Goal: Information Seeking & Learning: Learn about a topic

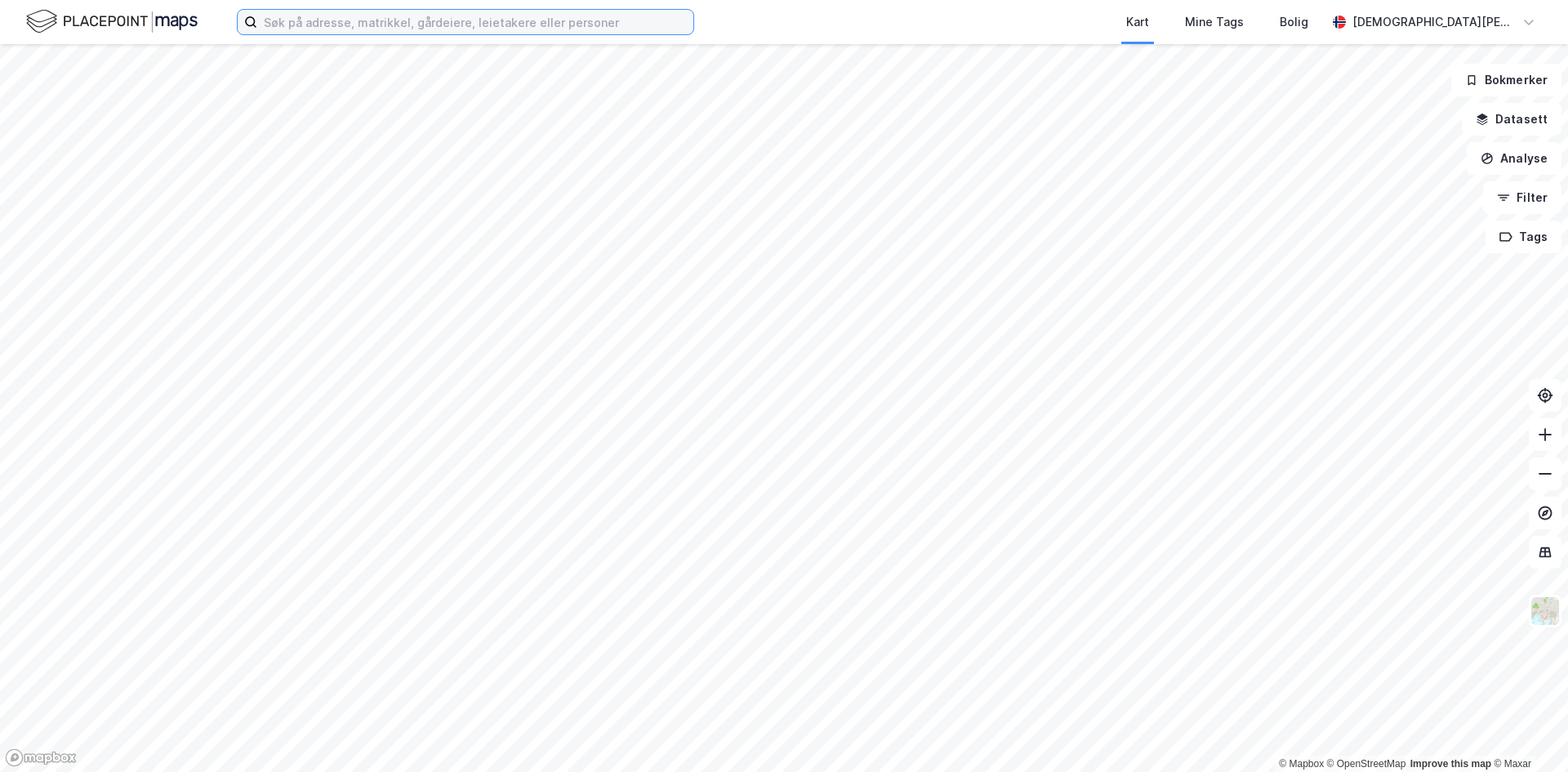
click at [424, 16] on input at bounding box center [475, 22] width 436 height 25
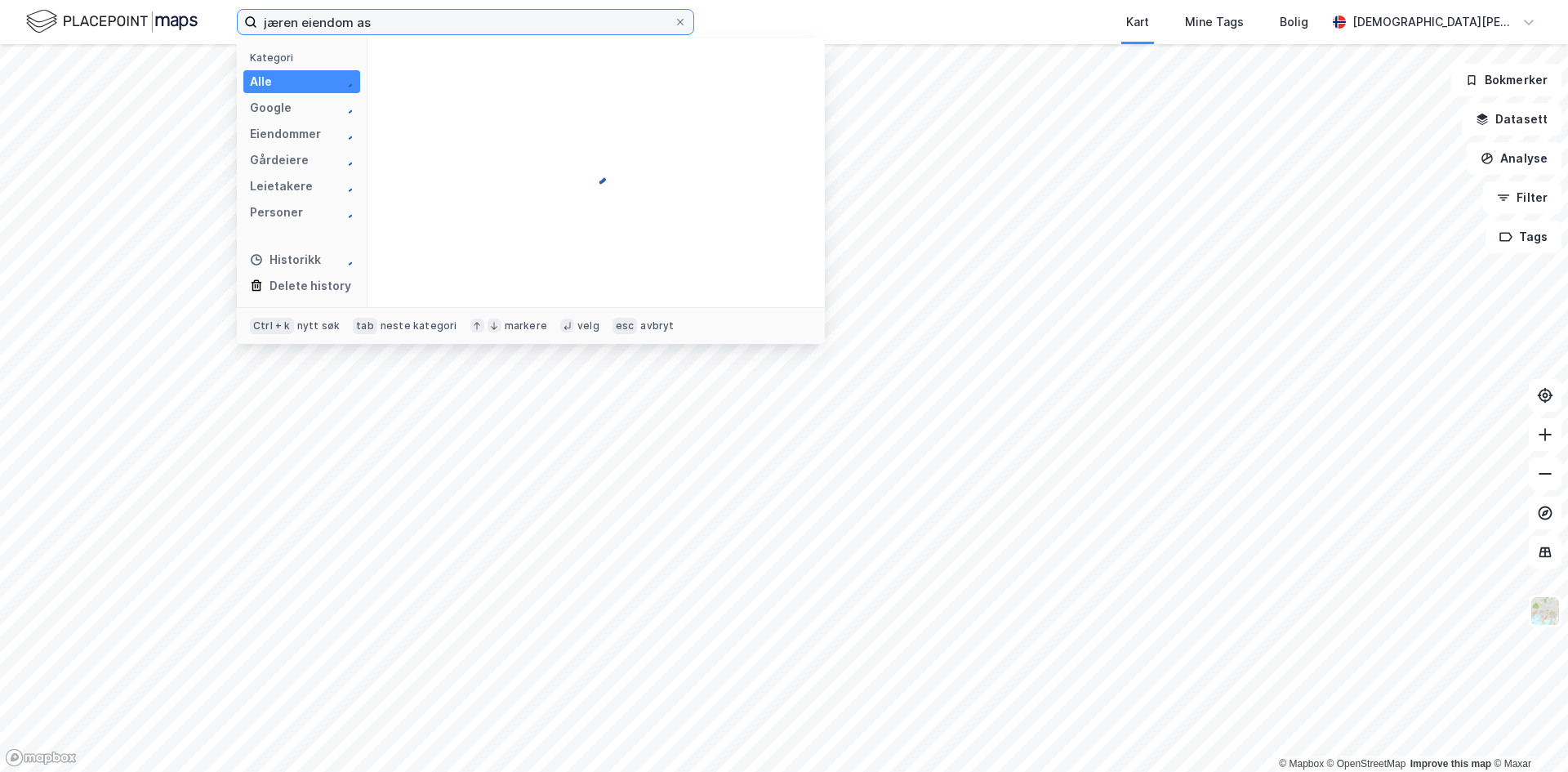
type input "jæren eiendom as"
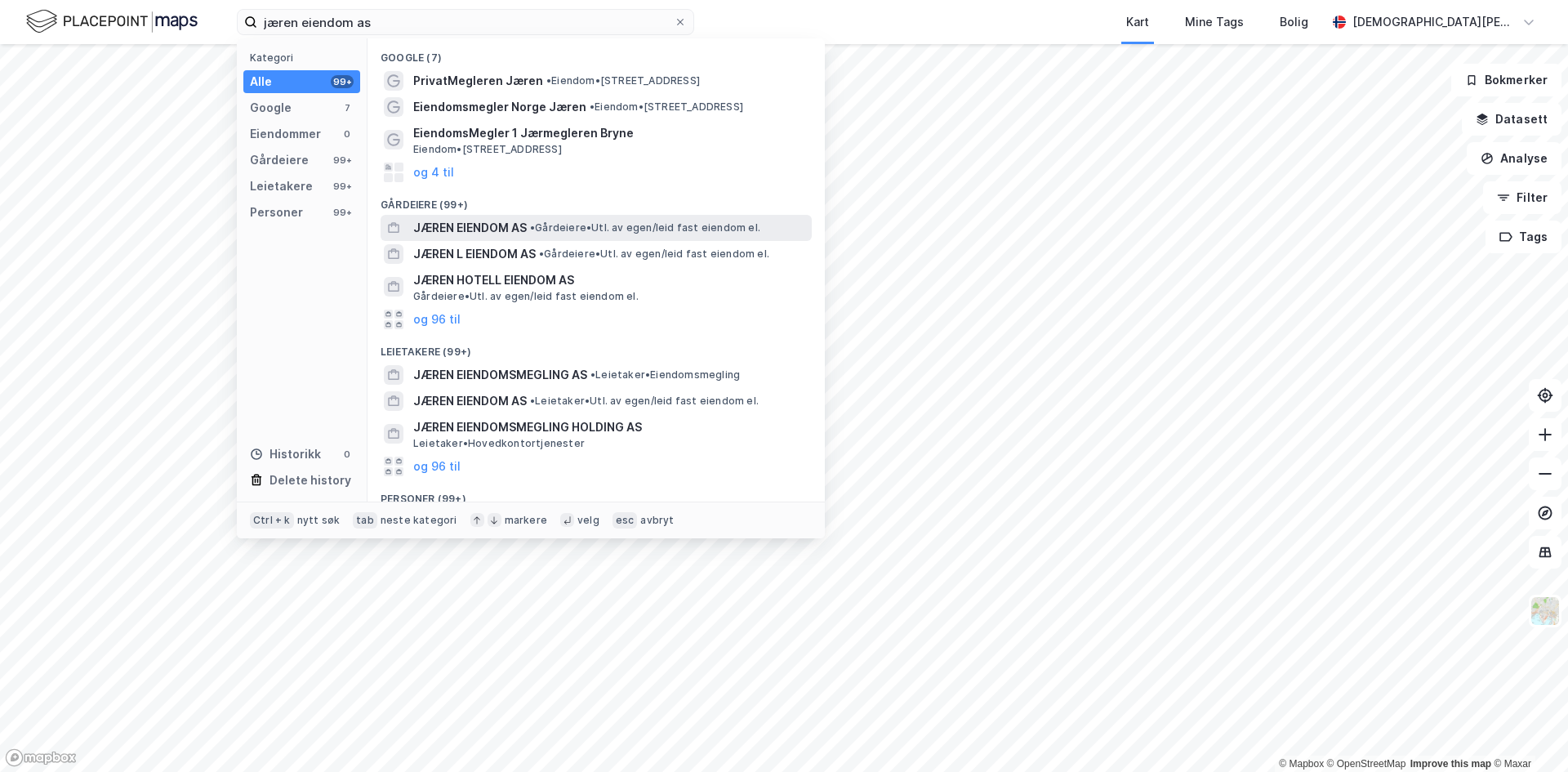
click at [515, 227] on span "JÆREN EIENDOM AS" at bounding box center [470, 228] width 114 height 20
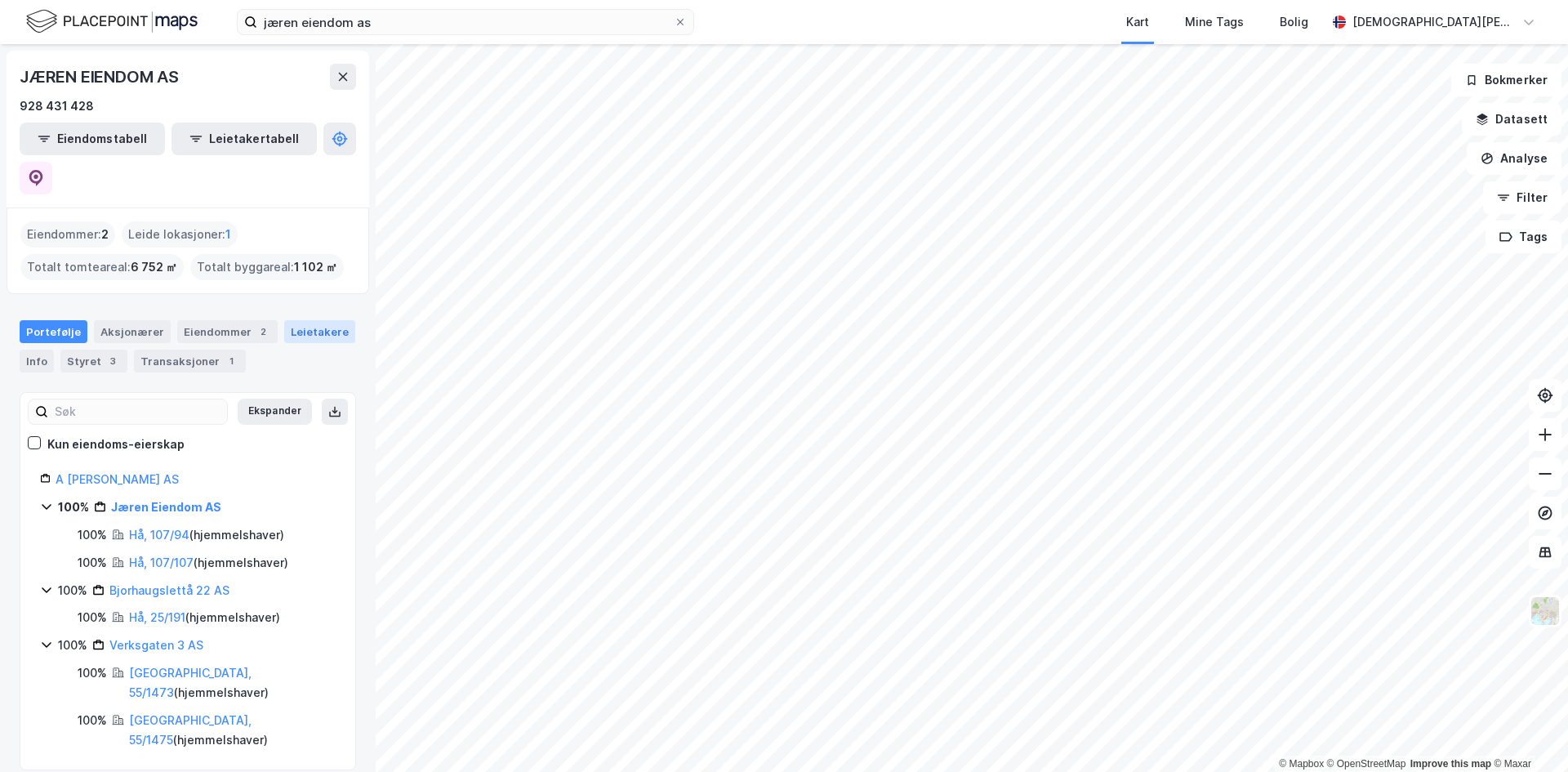
click at [307, 320] on div "Leietakere" at bounding box center [319, 331] width 71 height 23
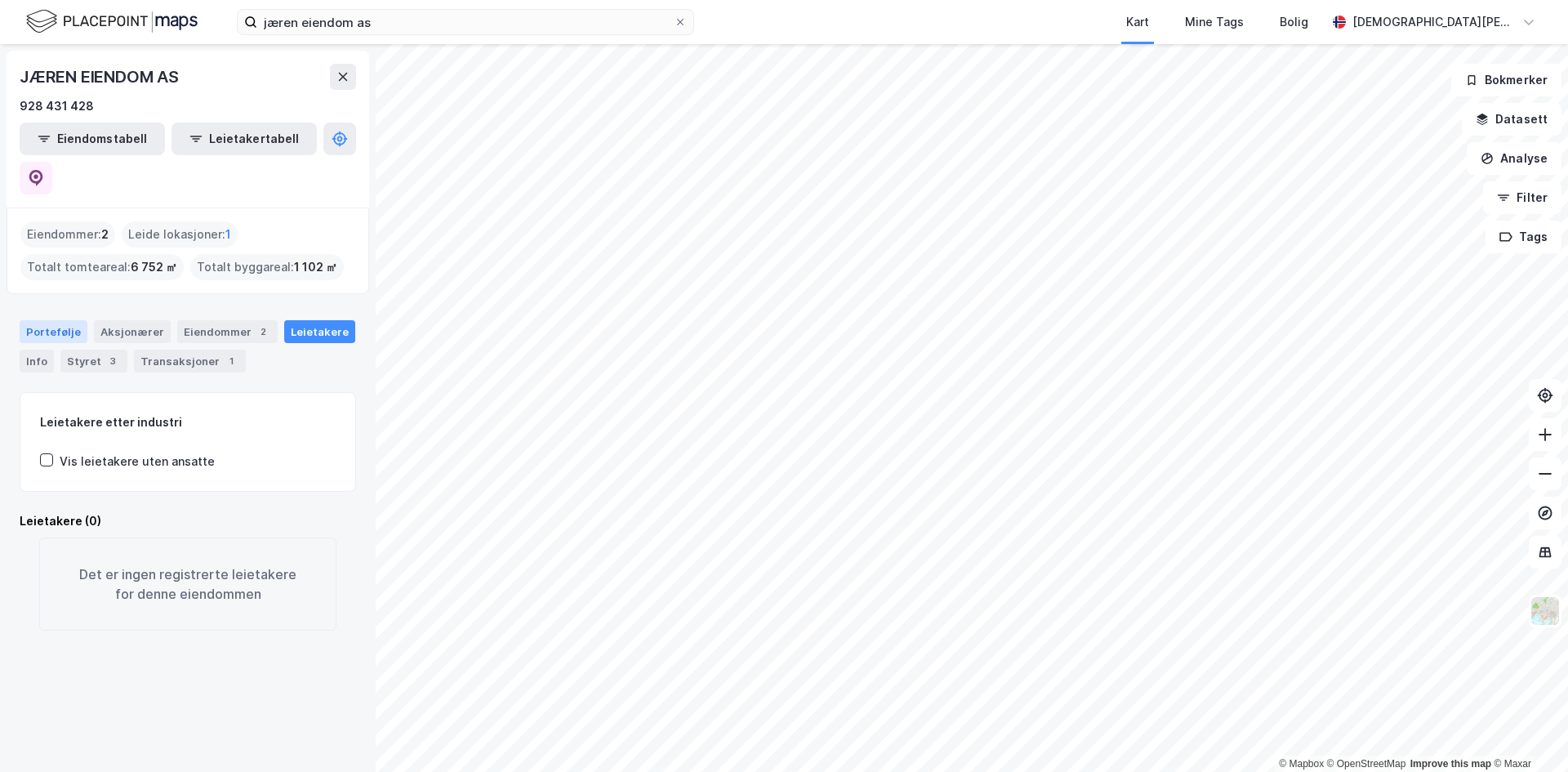
click at [53, 320] on div "Portefølje" at bounding box center [53, 331] width 68 height 23
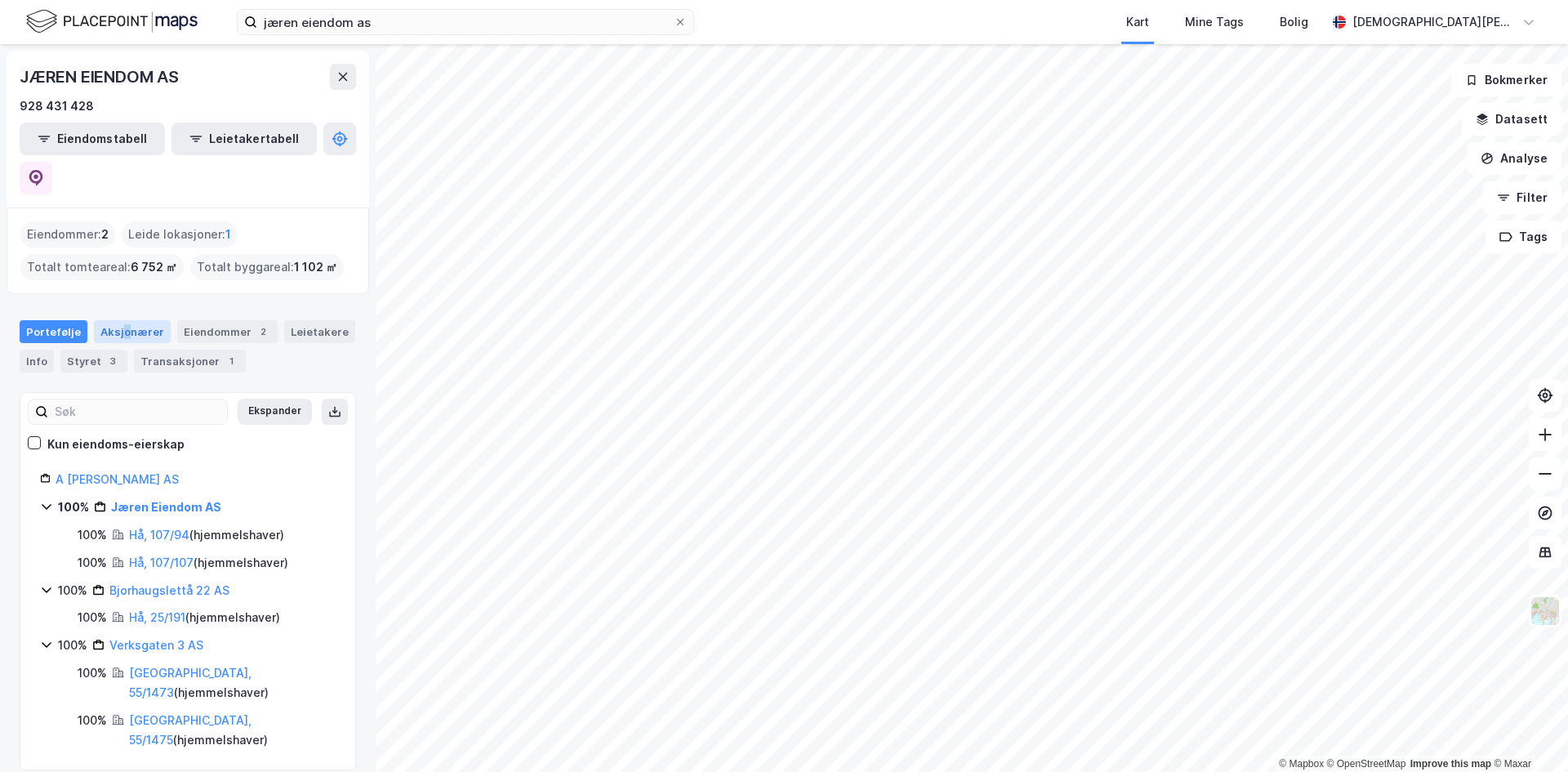
click at [122, 320] on div "Aksjonærer" at bounding box center [132, 331] width 77 height 23
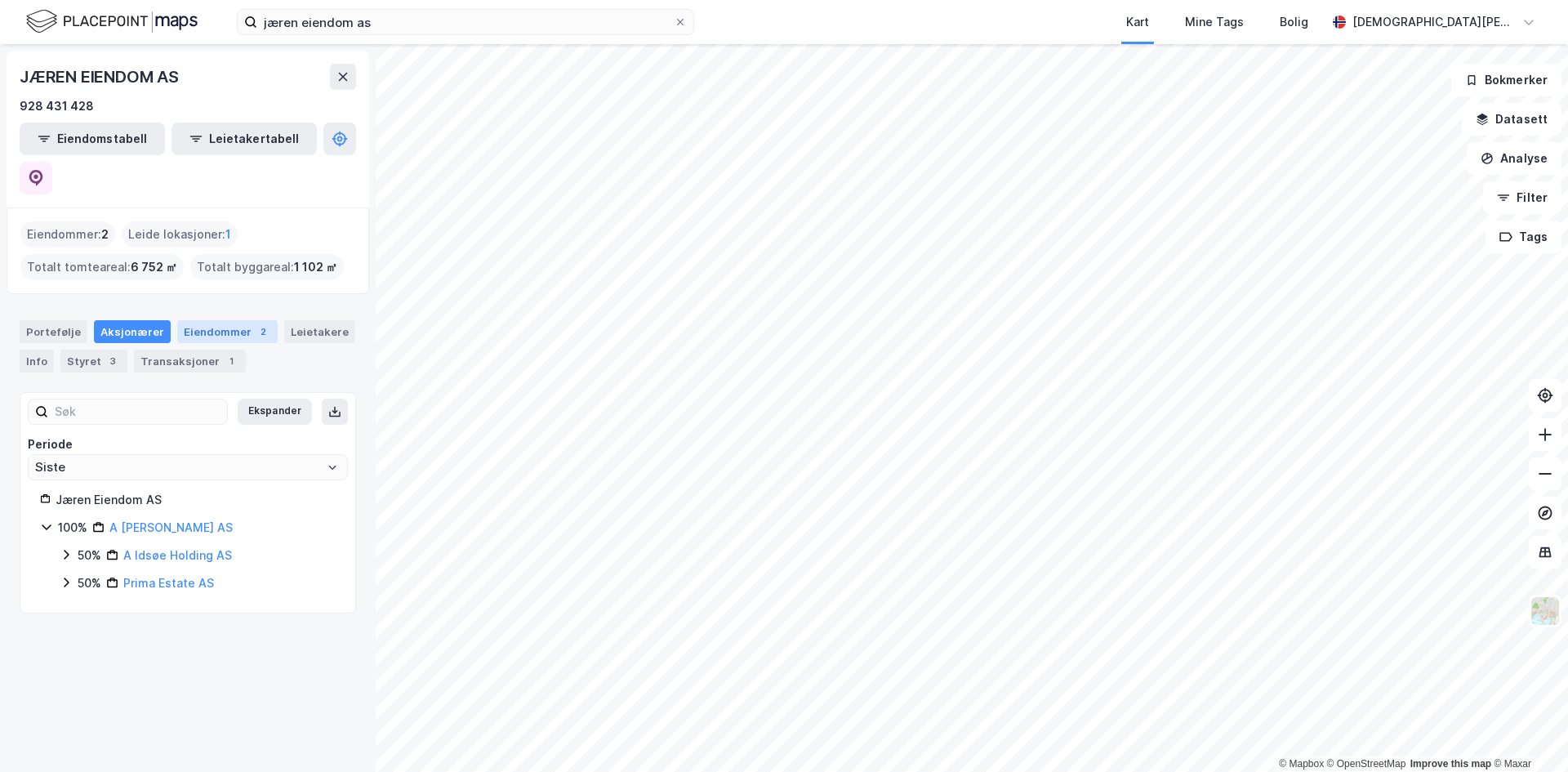
click at [210, 320] on div "Eiendommer 2" at bounding box center [227, 331] width 101 height 23
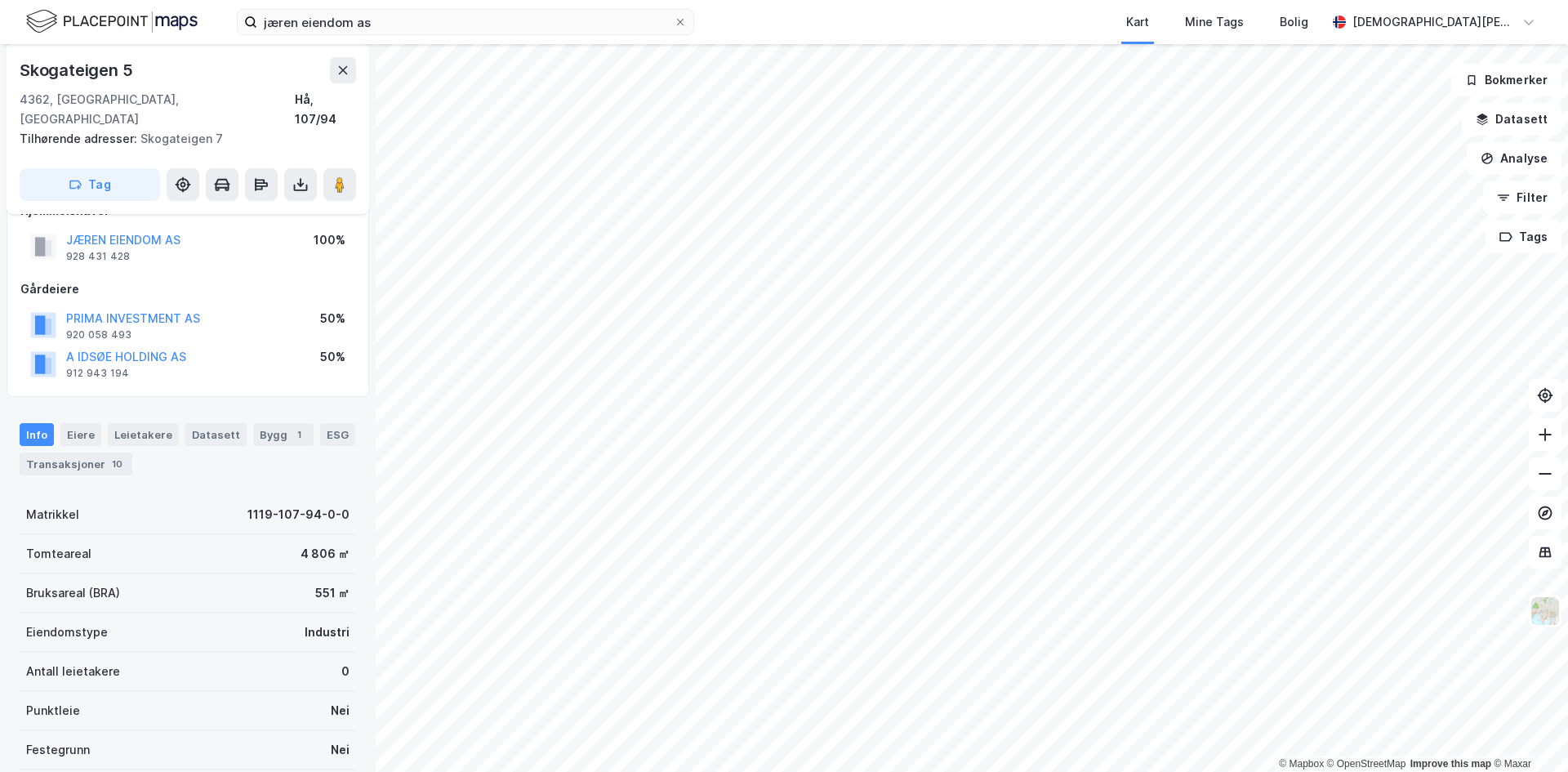
scroll to position [64, 0]
